Goal: Navigation & Orientation: Find specific page/section

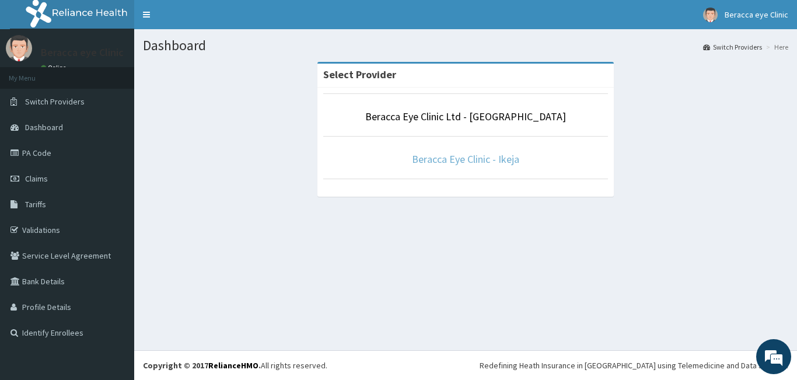
click at [458, 161] on link "Beracca Eye Clinic - Ikeja" at bounding box center [465, 158] width 107 height 13
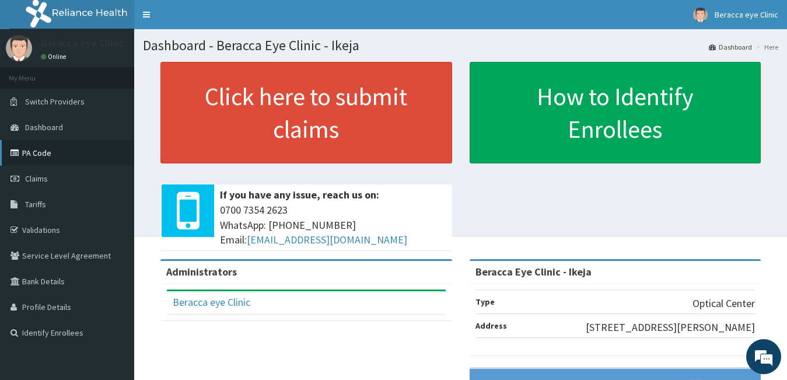
click at [61, 155] on link "PA Code" at bounding box center [67, 153] width 134 height 26
